Goal: Transaction & Acquisition: Purchase product/service

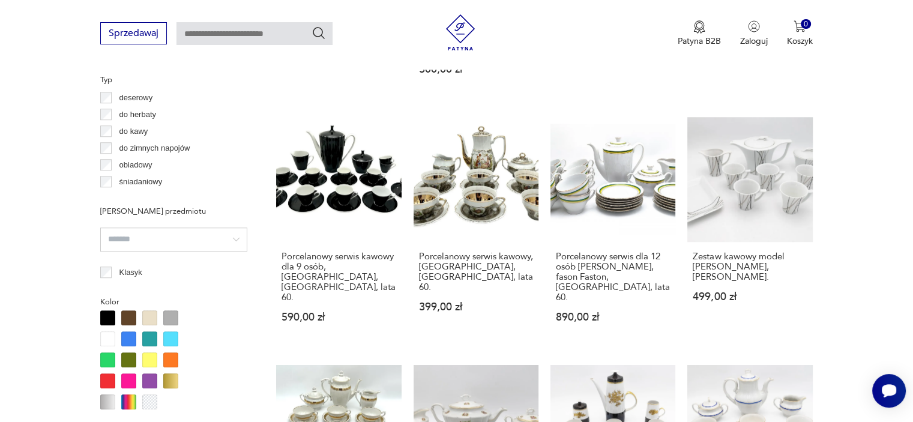
scroll to position [978, 0]
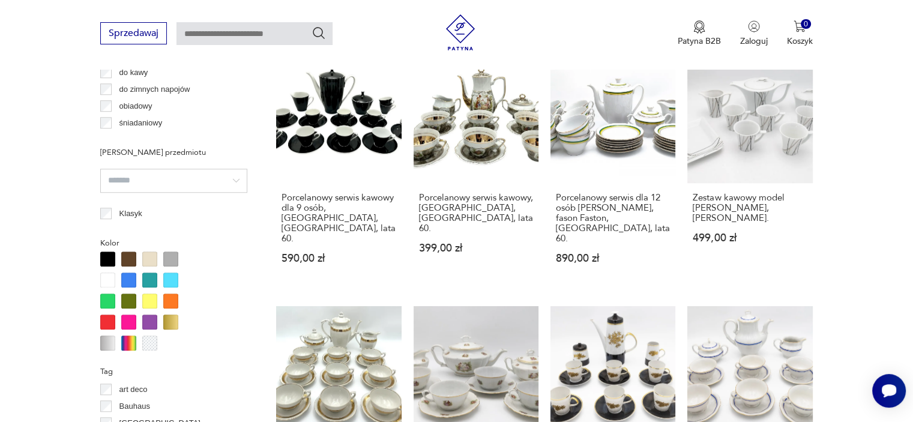
click at [105, 275] on div at bounding box center [107, 279] width 15 height 15
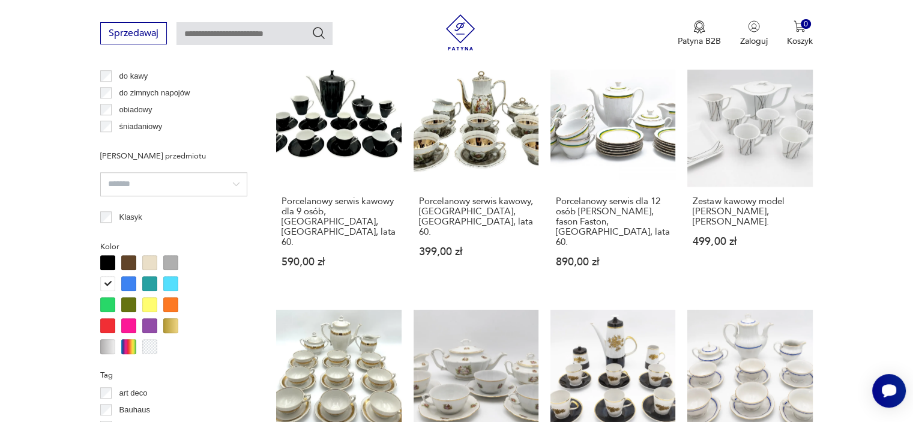
scroll to position [978, 0]
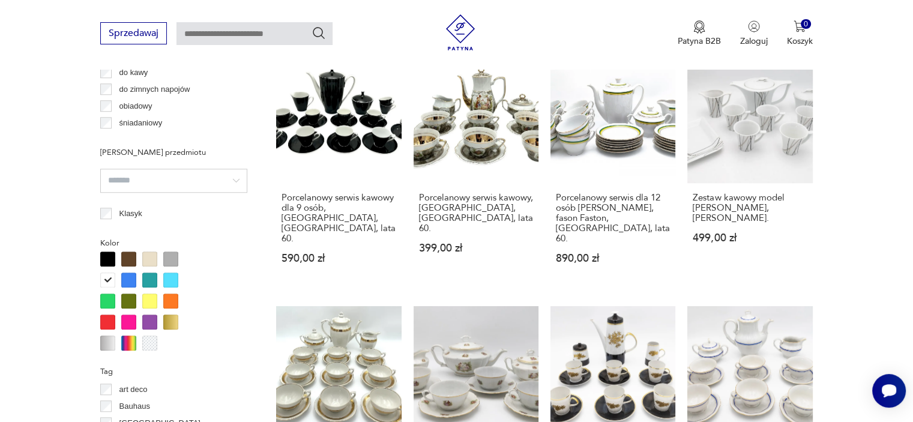
click at [151, 259] on div at bounding box center [149, 258] width 15 height 15
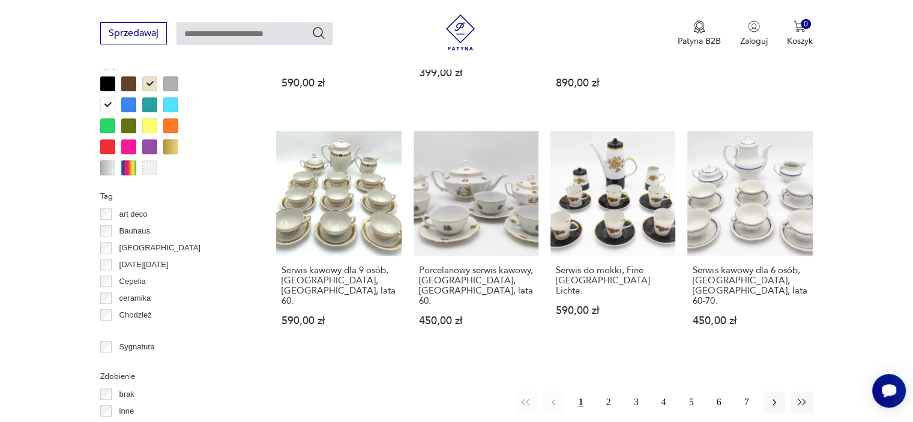
scroll to position [1218, 0]
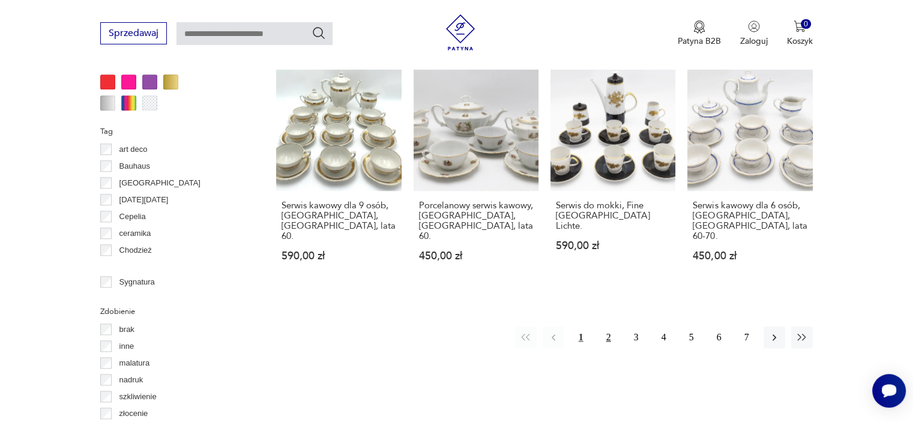
click at [607, 326] on button "2" at bounding box center [609, 337] width 22 height 22
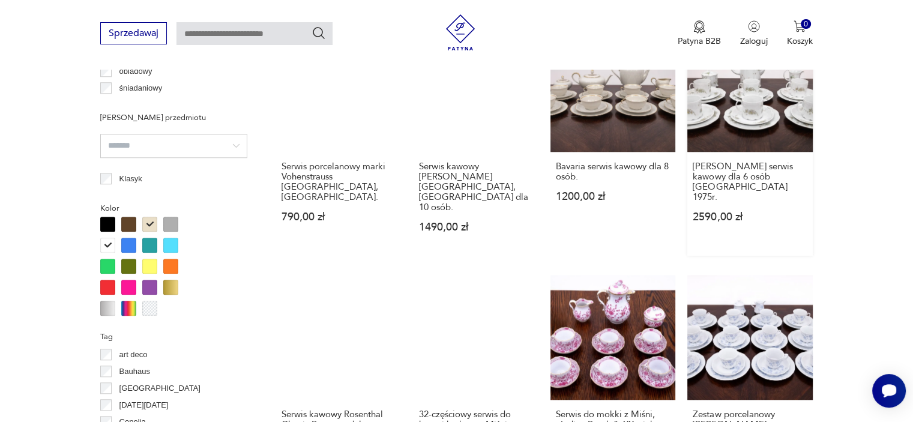
scroll to position [1158, 0]
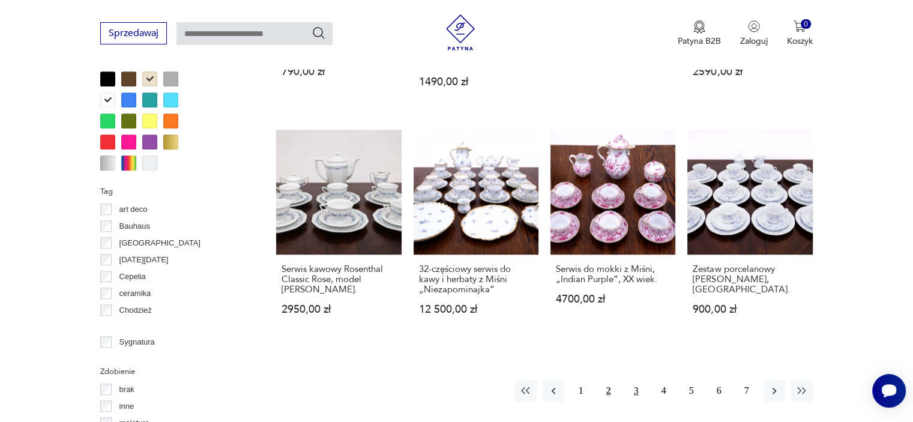
click at [632, 380] on button "3" at bounding box center [636, 391] width 22 height 22
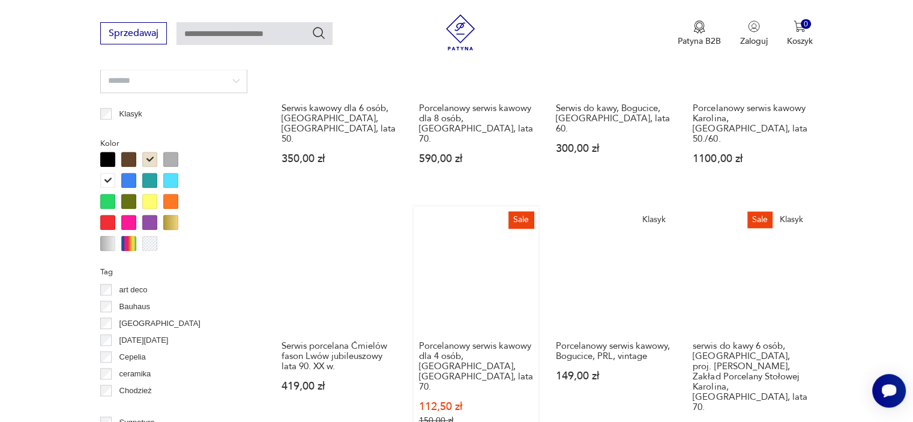
scroll to position [1158, 0]
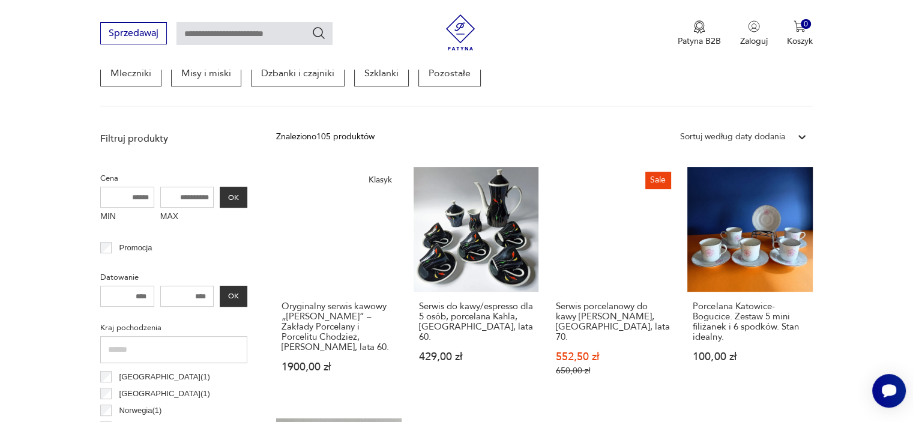
scroll to position [438, 0]
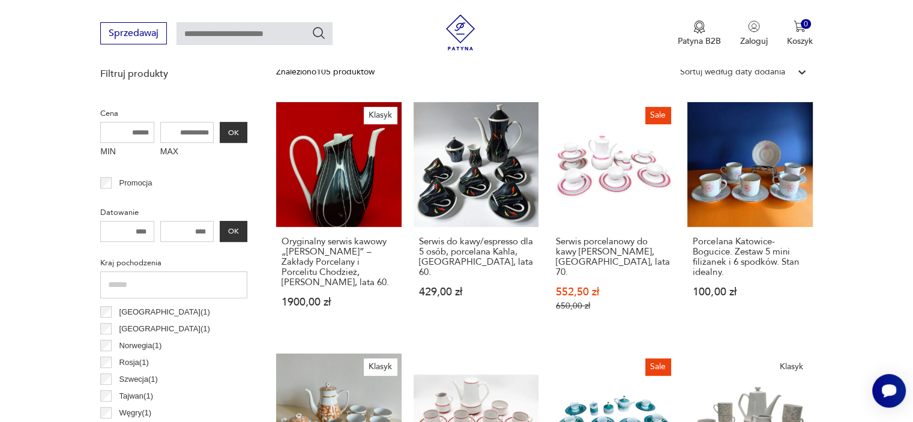
scroll to position [1158, 0]
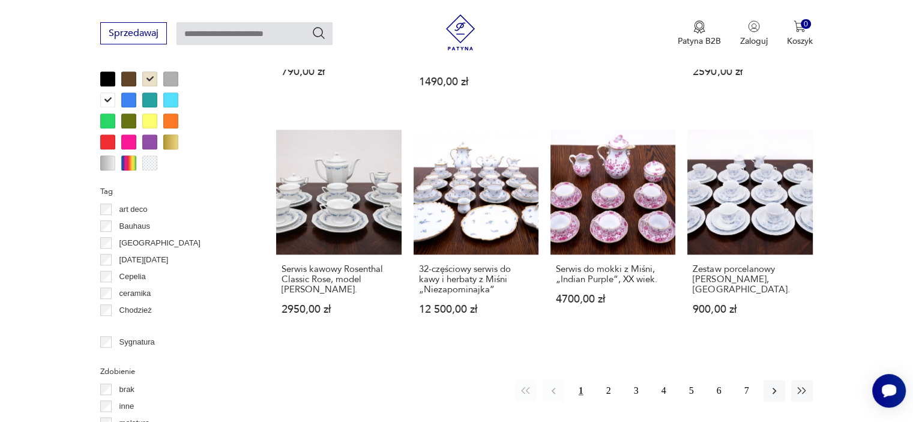
scroll to position [1218, 0]
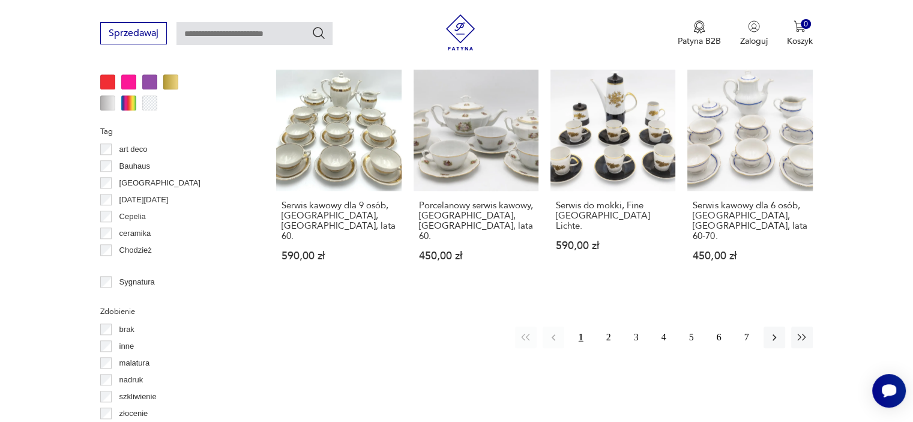
scroll to position [978, 0]
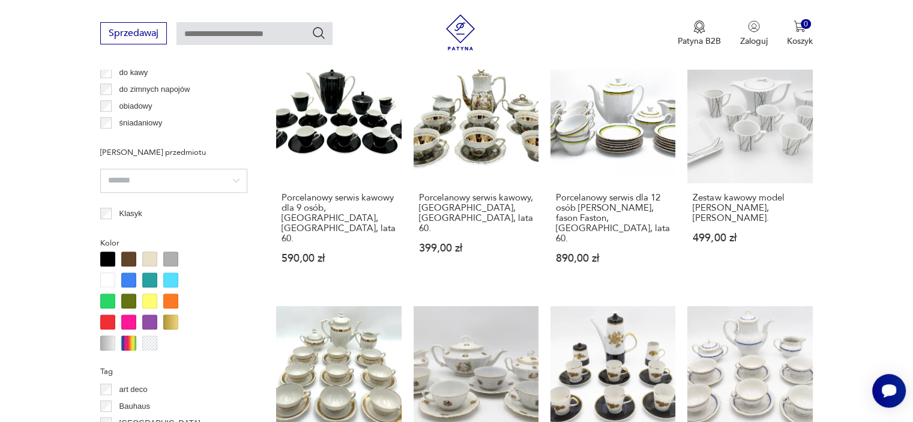
scroll to position [857, 0]
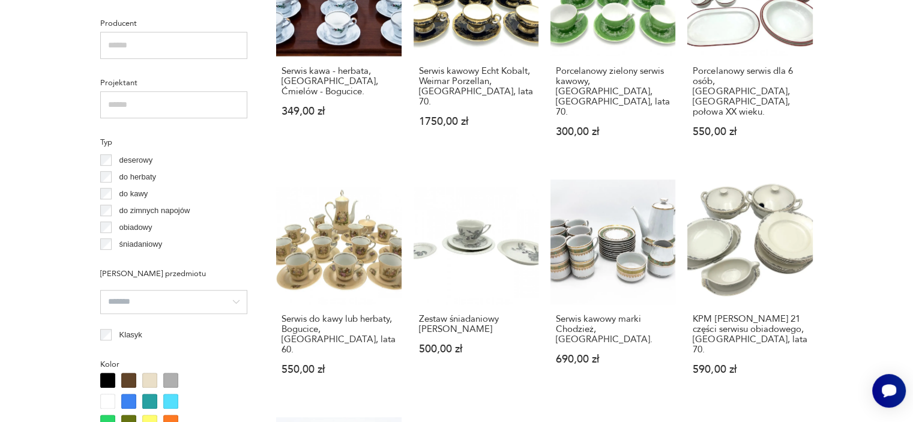
scroll to position [17, 0]
